Goal: Find specific page/section: Find specific page/section

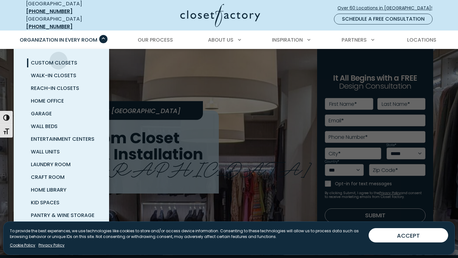
click at [57, 59] on span "Custom Closets" at bounding box center [54, 62] width 46 height 7
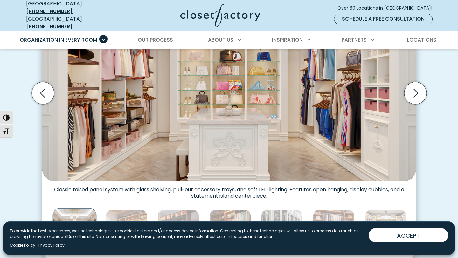
scroll to position [44, 0]
